Goal: Obtain resource: Download file/media

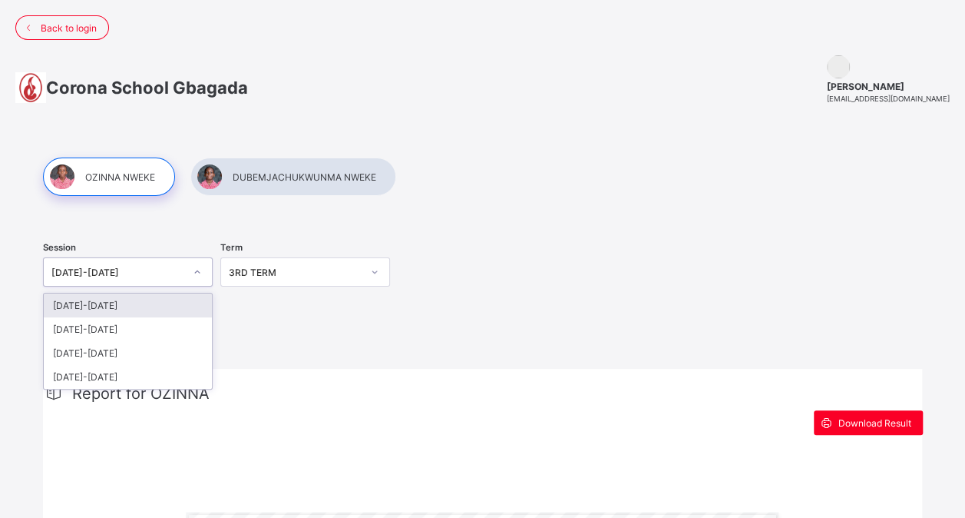
click at [201, 267] on icon at bounding box center [197, 271] width 9 height 15
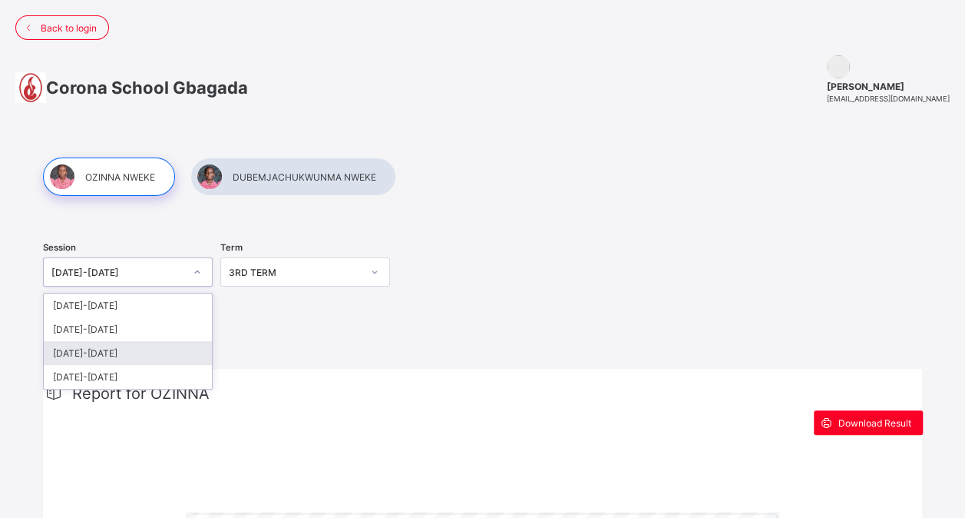
click at [132, 343] on div "[DATE]-[DATE]" at bounding box center [128, 353] width 168 height 24
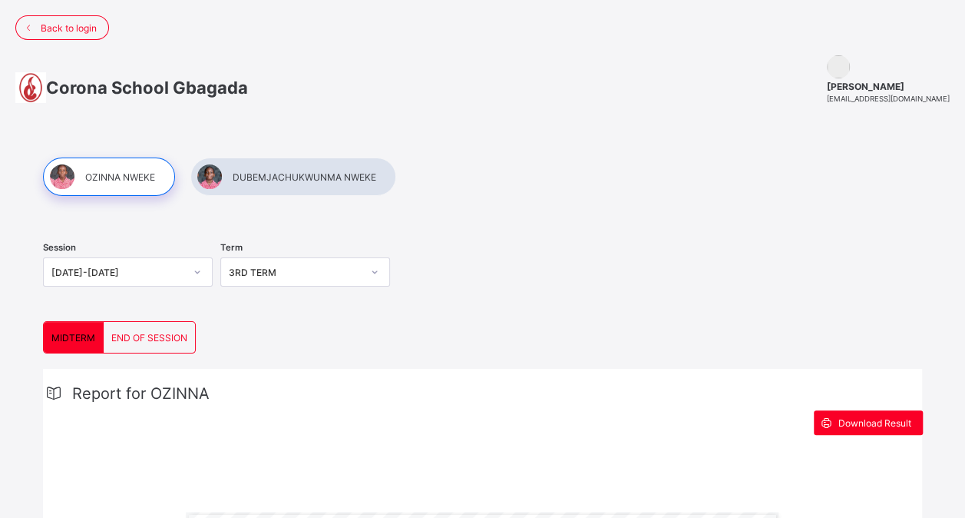
click at [175, 333] on span "END OF SESSION" at bounding box center [149, 338] width 76 height 12
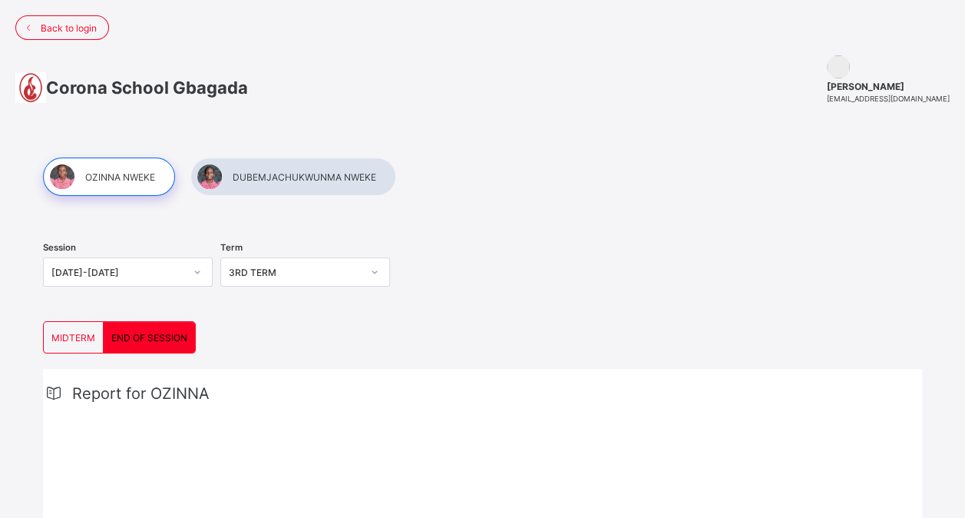
click at [303, 175] on div at bounding box center [293, 176] width 206 height 38
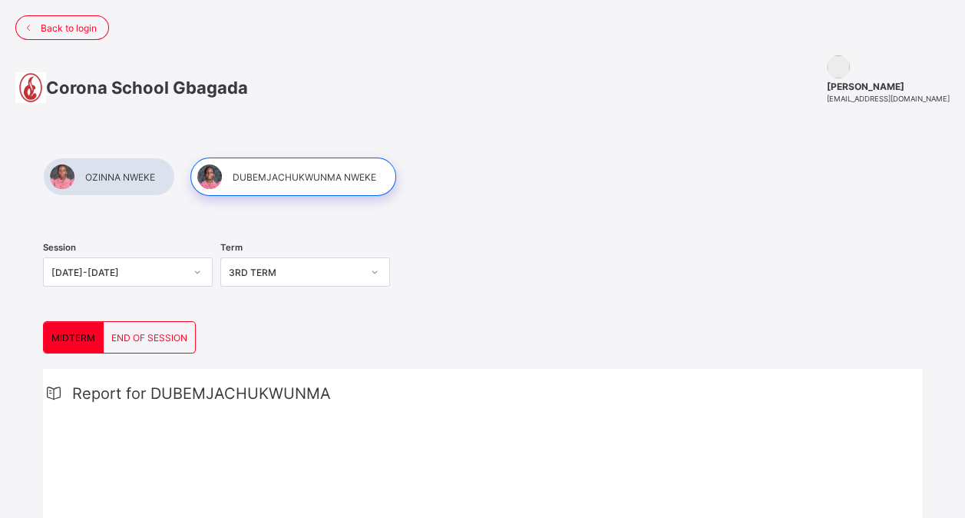
click at [157, 335] on span "END OF SESSION" at bounding box center [149, 338] width 76 height 12
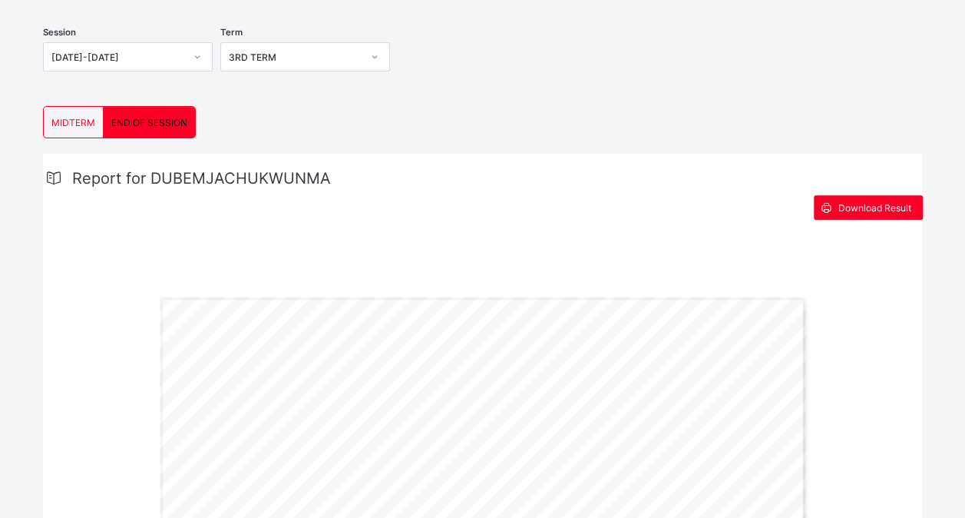
scroll to position [123, 0]
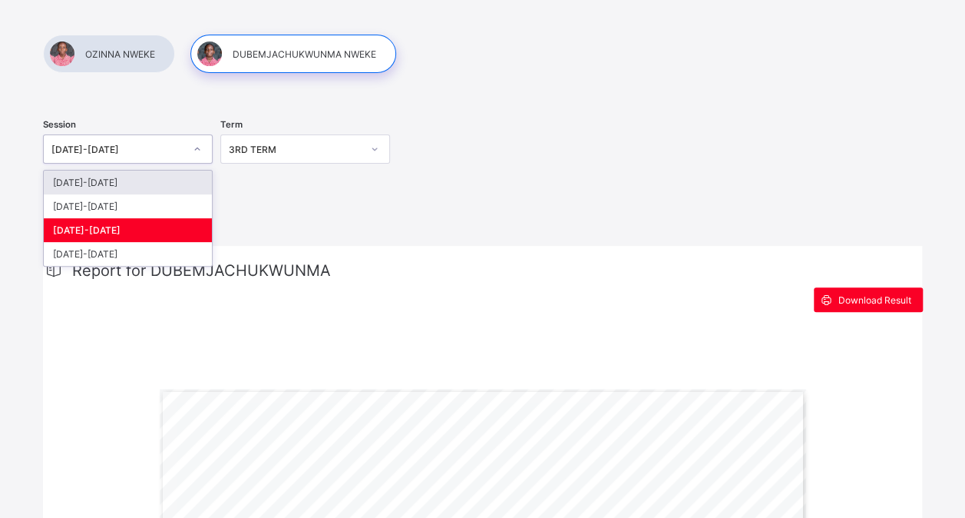
click at [200, 151] on icon at bounding box center [197, 148] width 9 height 15
click at [118, 225] on div "[DATE]-[DATE]" at bounding box center [128, 230] width 168 height 24
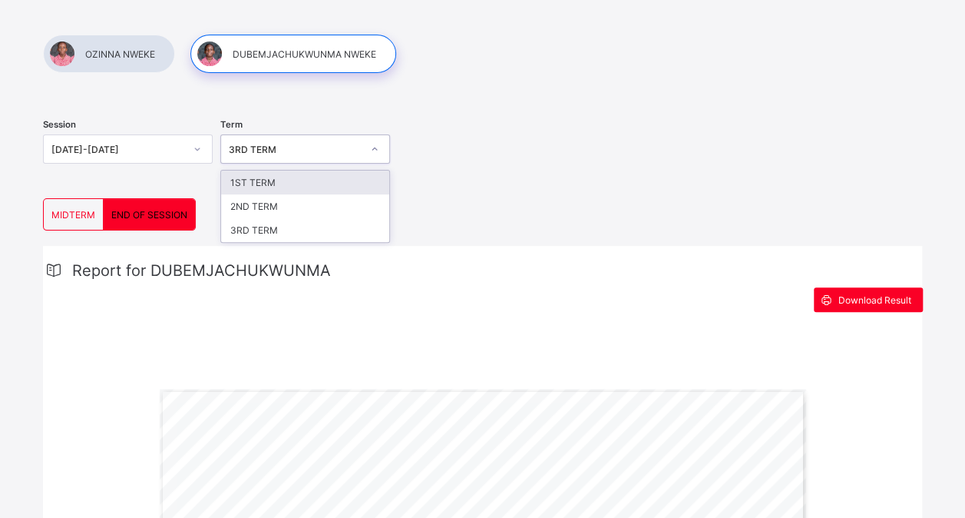
click at [361, 146] on div "3RD TERM" at bounding box center [295, 150] width 133 height 12
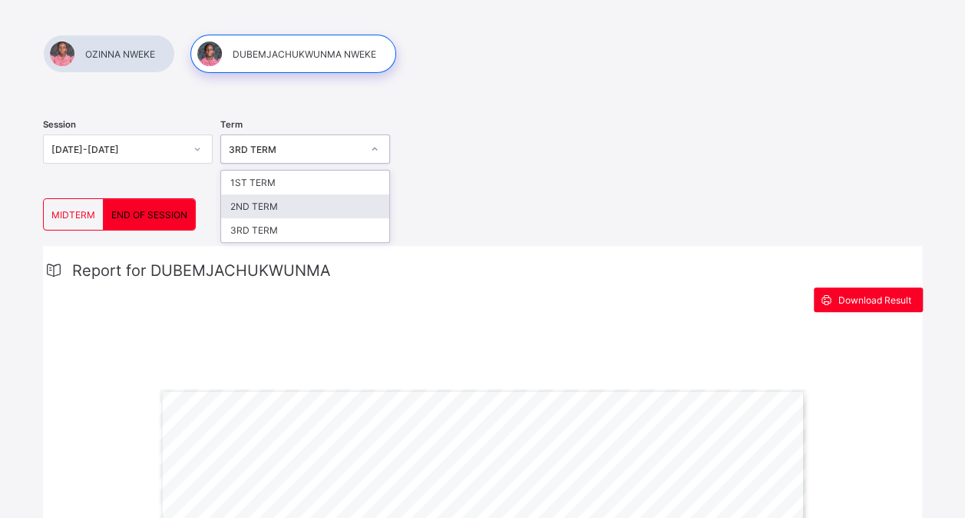
click at [305, 207] on div "2ND TERM" at bounding box center [305, 206] width 168 height 24
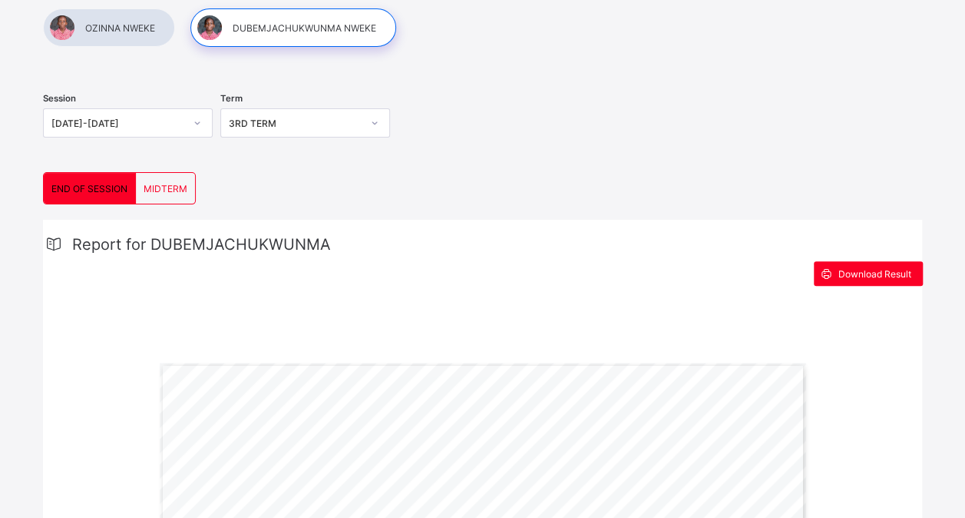
scroll to position [153, 0]
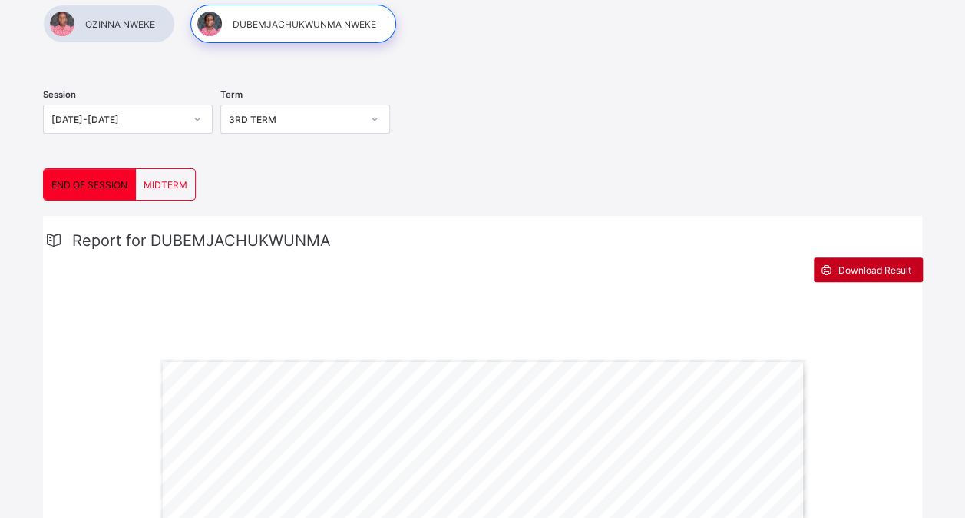
click at [870, 267] on span "Download Result" at bounding box center [875, 270] width 73 height 12
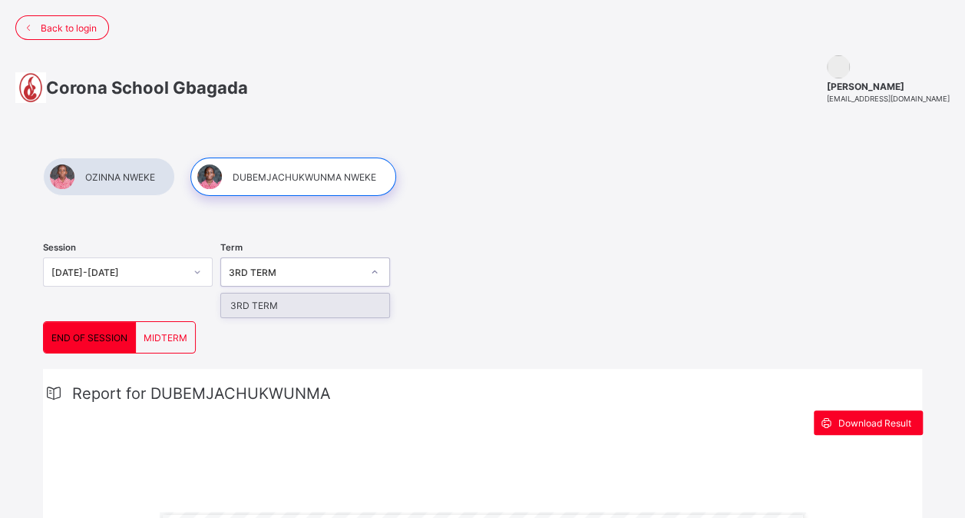
click at [384, 269] on div at bounding box center [375, 272] width 26 height 25
